Goal: Check status: Check status

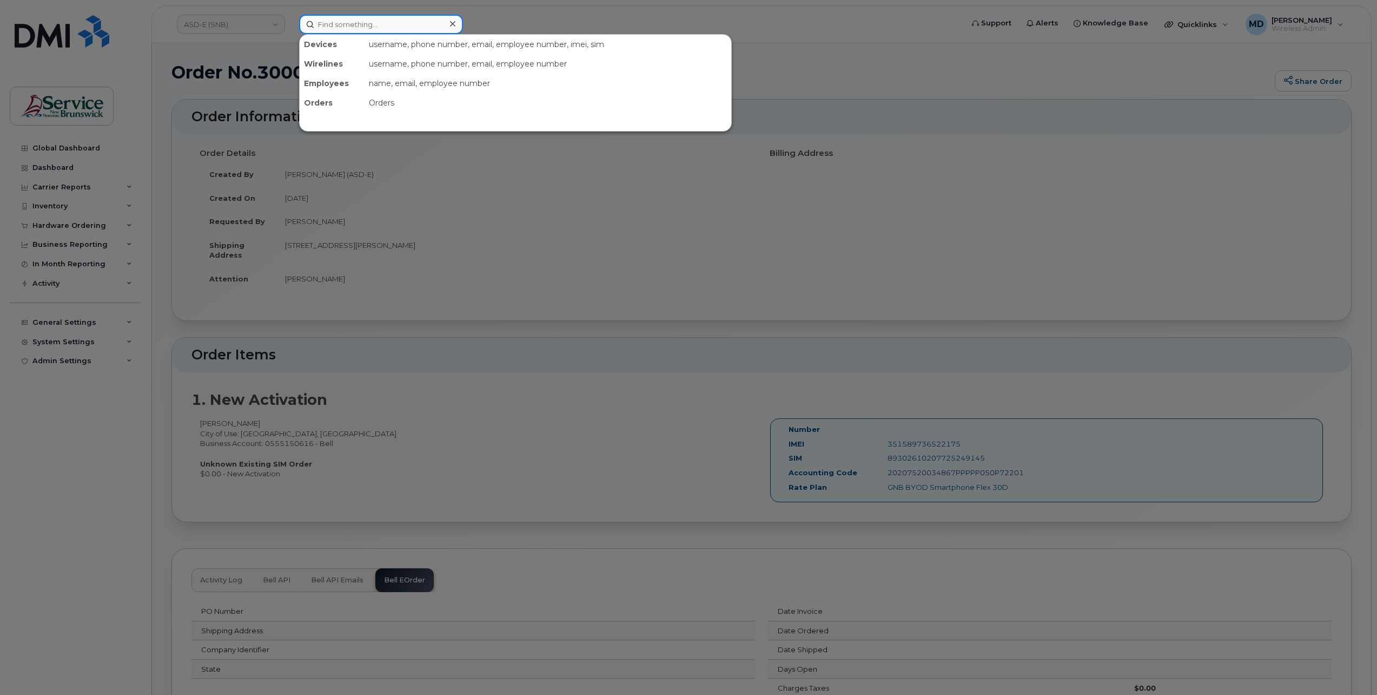
click at [398, 23] on input at bounding box center [381, 24] width 164 height 19
paste input "[PHONE_NUMBER]"
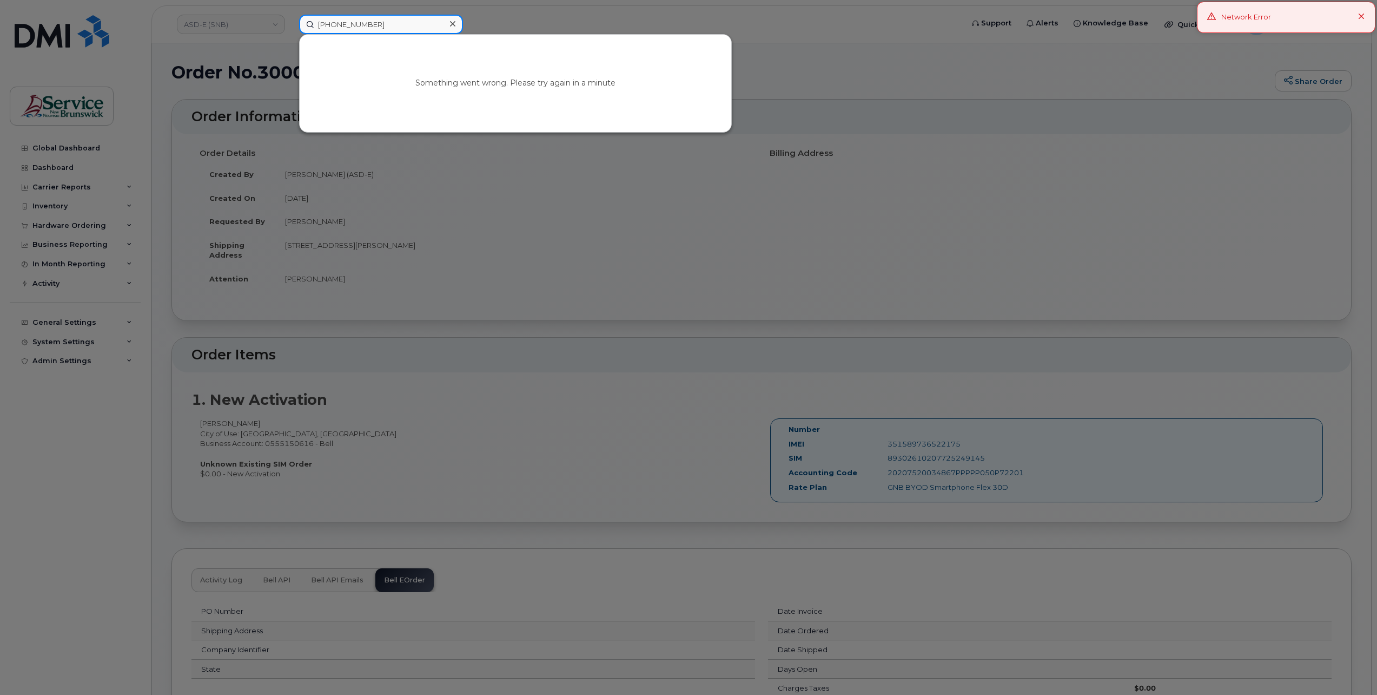
type input "[PHONE_NUMBER]"
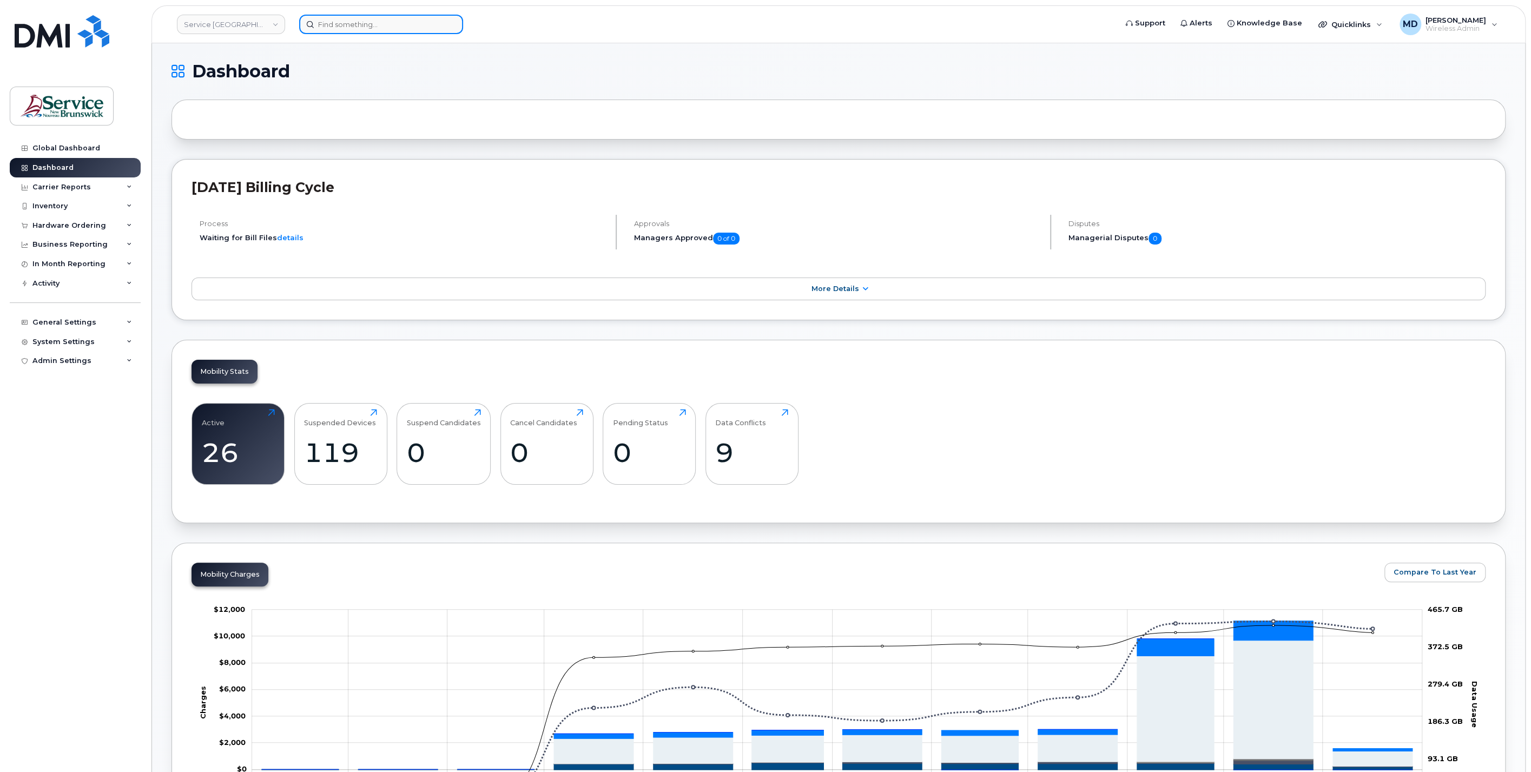
click at [351, 23] on input at bounding box center [381, 24] width 164 height 19
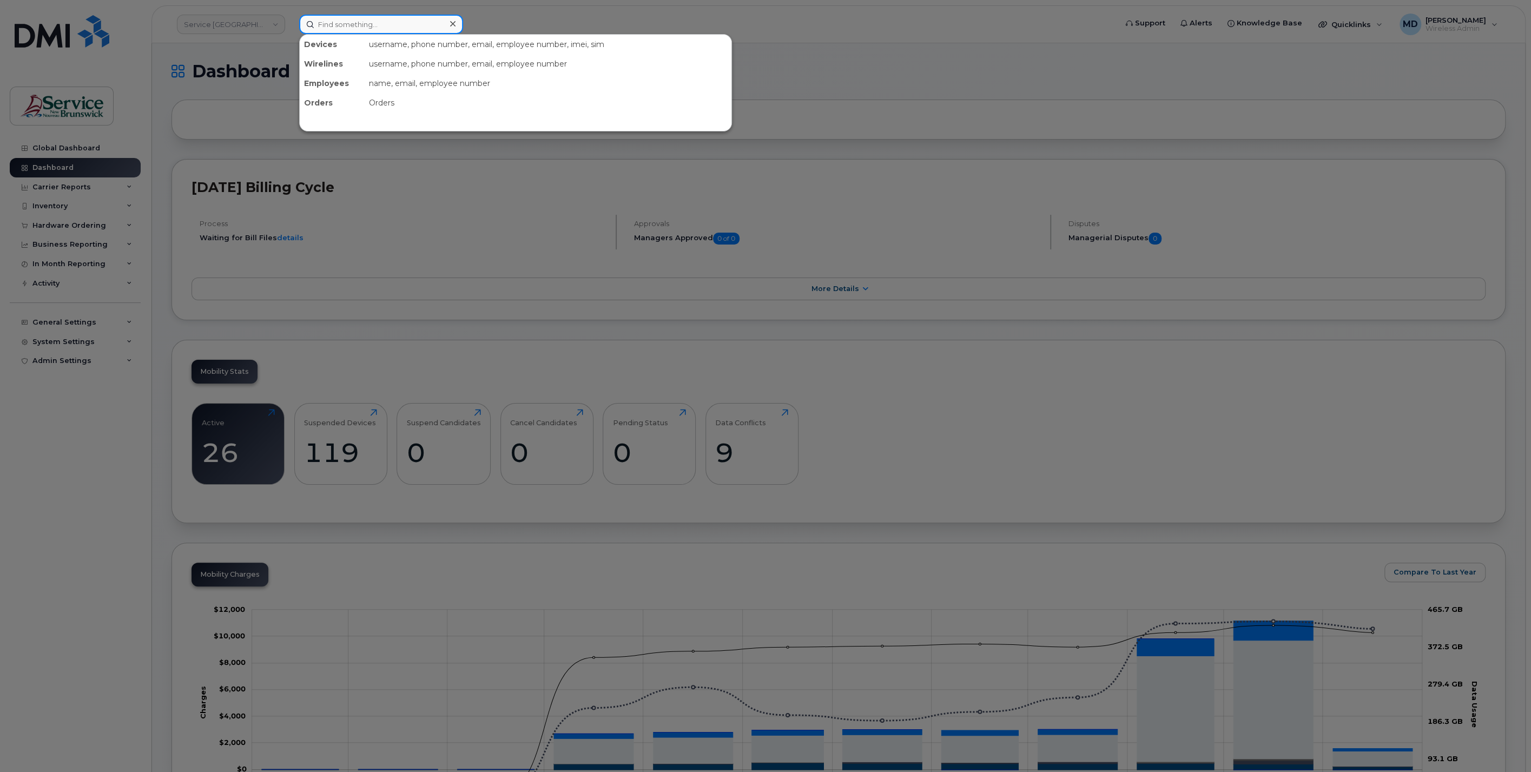
paste input "[PHONE_NUMBER]"
drag, startPoint x: 384, startPoint y: 24, endPoint x: 357, endPoint y: 24, distance: 26.5
click at [357, 24] on input "[PHONE_NUMBER]" at bounding box center [381, 24] width 164 height 19
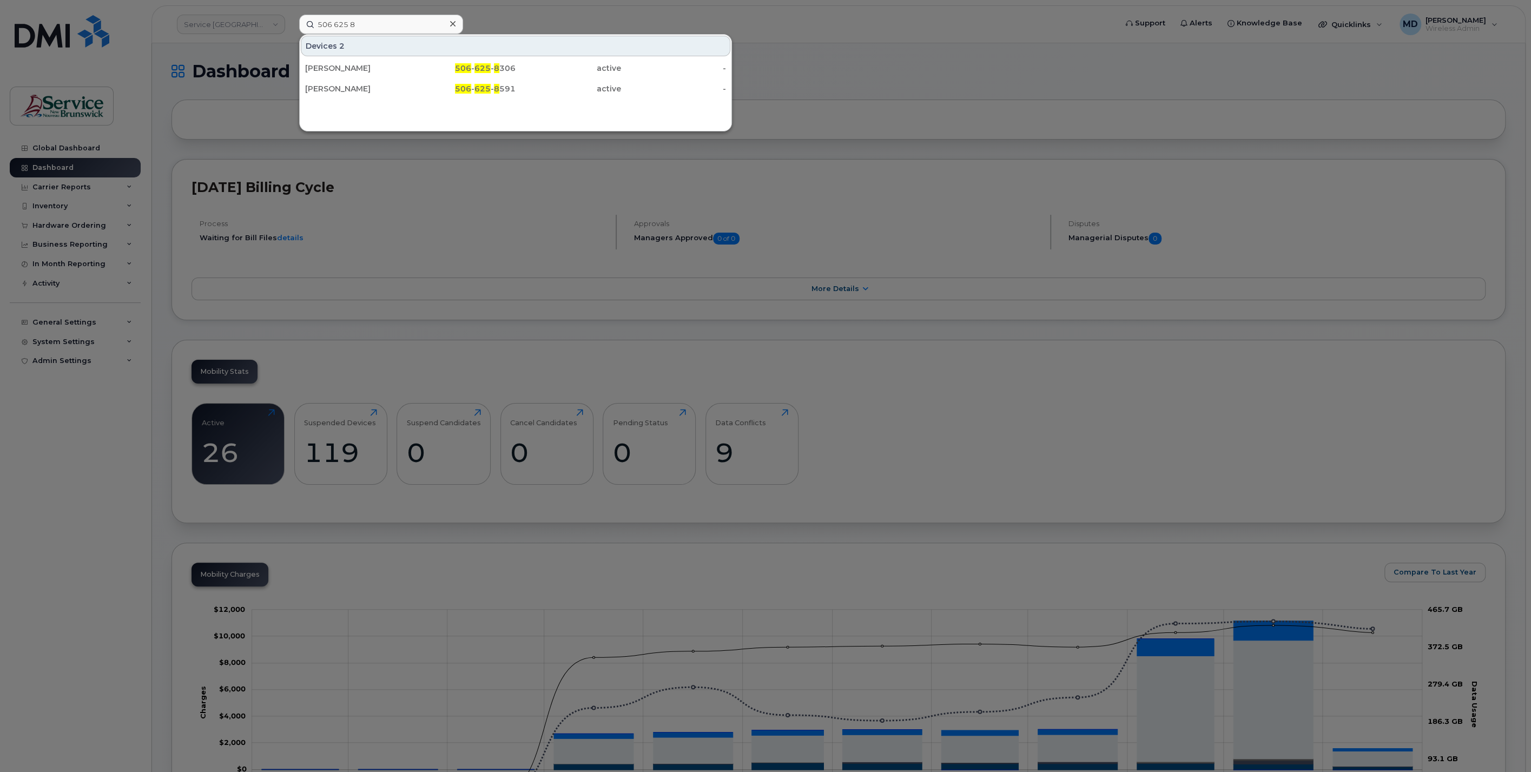
click at [159, 241] on div at bounding box center [765, 386] width 1531 height 772
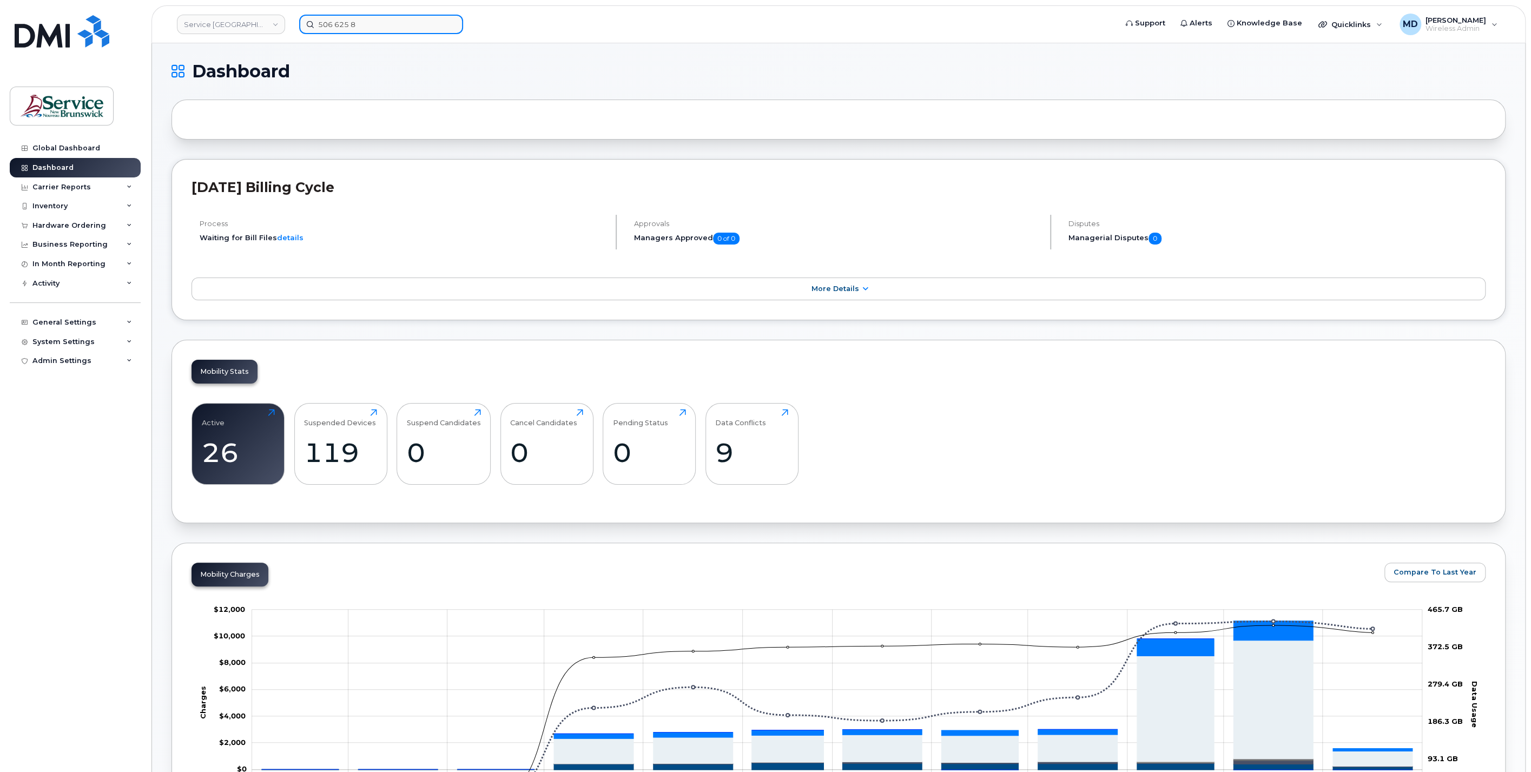
click at [323, 25] on input "506 625 8" at bounding box center [381, 24] width 164 height 19
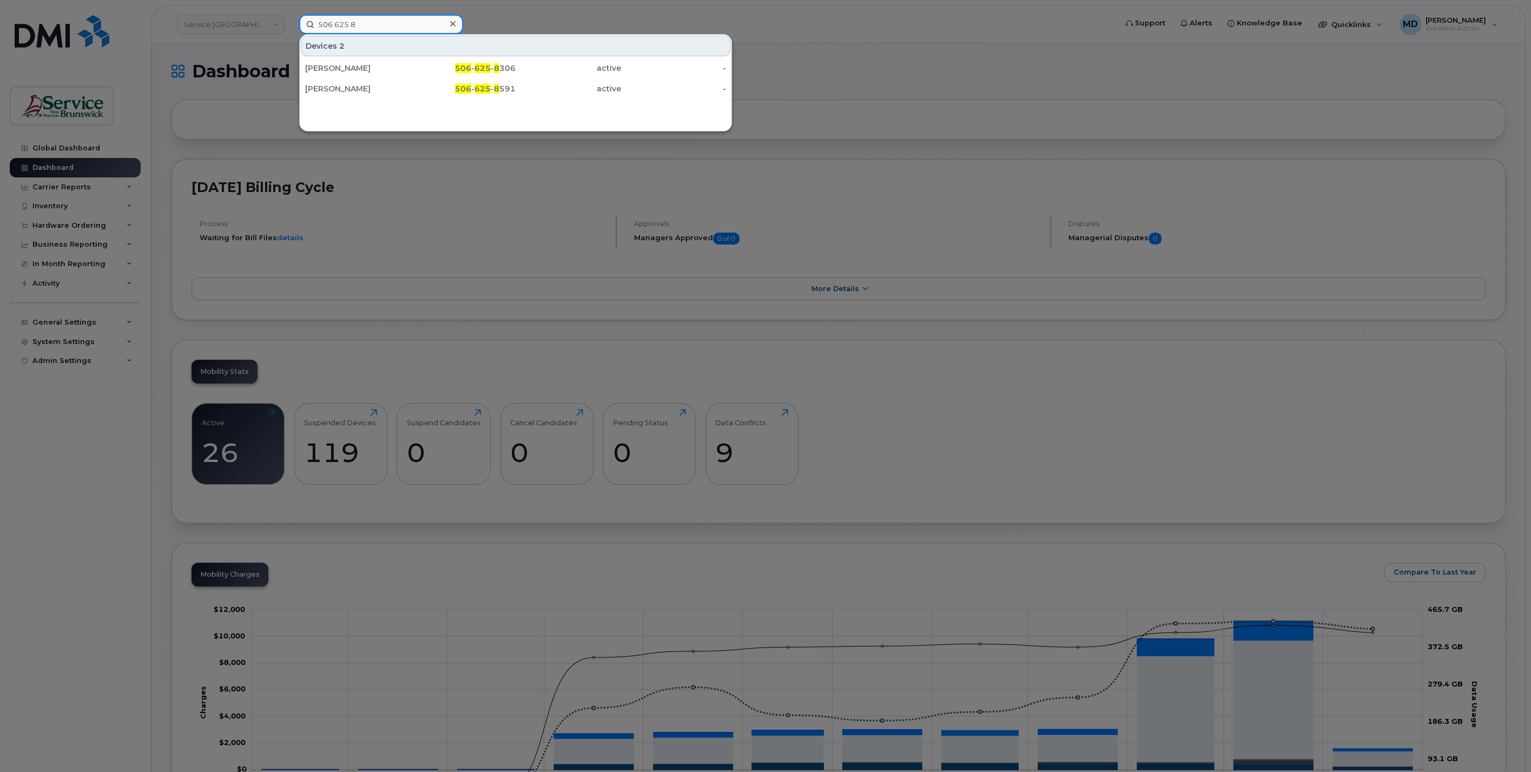
drag, startPoint x: 373, startPoint y: 24, endPoint x: 272, endPoint y: 33, distance: 101.6
click at [291, 25] on div "506 625 8 Devices 2 Melanie Robichaud 506 - 625 - 8 306 active - Gaston Richard…" at bounding box center [705, 24] width 828 height 19
paste input "296985"
type input "296985"
drag, startPoint x: 356, startPoint y: 72, endPoint x: 372, endPoint y: 102, distance: 33.9
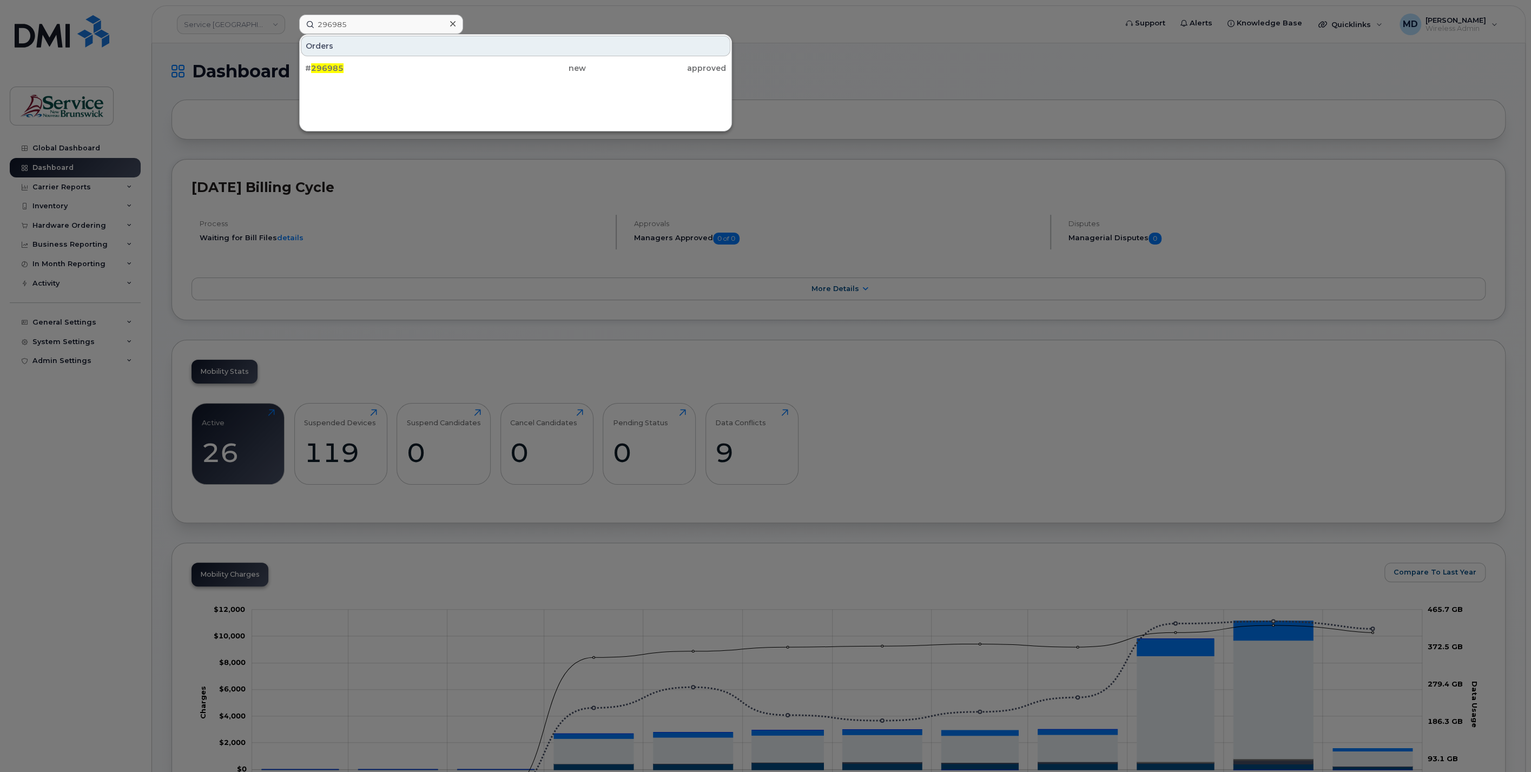
click at [356, 72] on div "# 296985" at bounding box center [375, 68] width 140 height 11
